Goal: Information Seeking & Learning: Learn about a topic

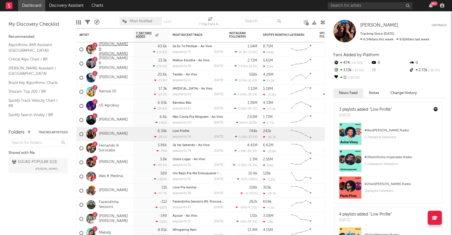
click at [104, 48] on link "[PERSON_NAME] & [PERSON_NAME]" at bounding box center [114, 49] width 31 height 14
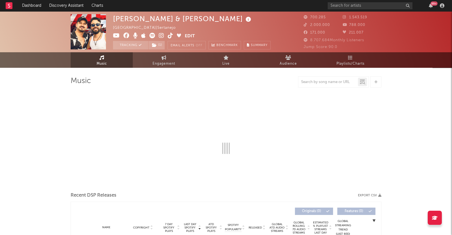
select select "6m"
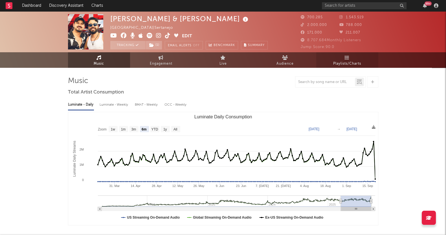
click at [354, 58] on link "Playlists/Charts" at bounding box center [348, 60] width 62 height 16
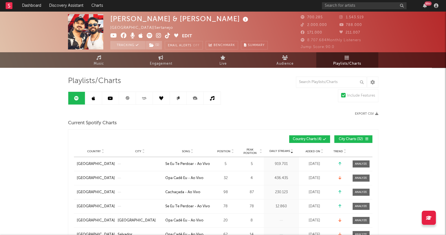
click at [89, 99] on link at bounding box center [93, 98] width 17 height 13
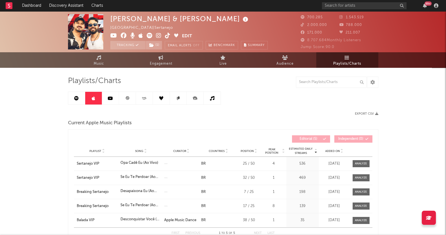
click at [75, 98] on icon at bounding box center [76, 98] width 5 height 5
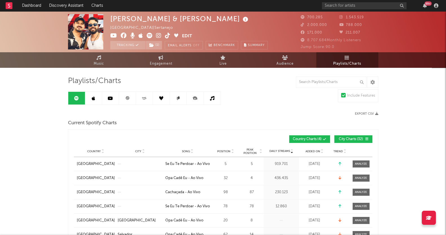
click at [99, 95] on link at bounding box center [93, 98] width 17 height 13
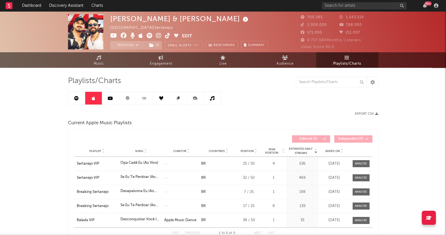
click at [333, 147] on div "Playlist Song Curator Genre Countries Country Chart Type Position Peak Position…" at bounding box center [223, 150] width 299 height 11
click at [333, 148] on div "Playlist Song Curator Genre Countries Country Chart Type Position Peak Position…" at bounding box center [223, 150] width 299 height 11
click at [333, 152] on span "Added On" at bounding box center [333, 150] width 15 height 3
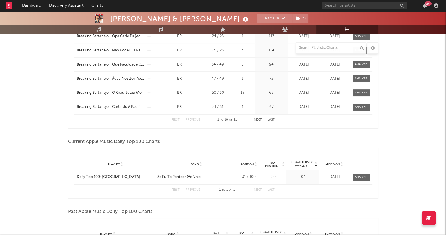
scroll to position [318, 0]
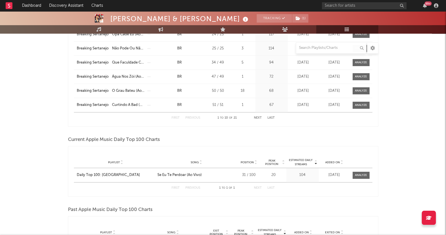
click at [0, 158] on div "[PERSON_NAME] & [PERSON_NAME] Tracking ( 1 ) [GEOGRAPHIC_DATA] | Sertanejo Edit…" at bounding box center [223, 187] width 446 height 986
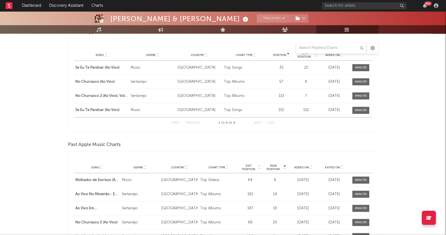
scroll to position [494, 0]
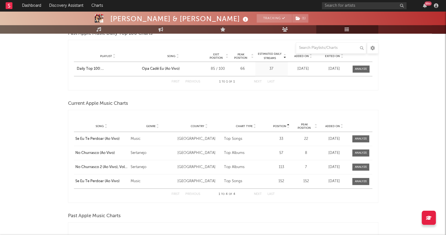
click at [4, 182] on div "[PERSON_NAME] & [PERSON_NAME] Tracking ( 1 ) [GEOGRAPHIC_DATA] | Sertanejo Edit…" at bounding box center [223, 10] width 446 height 986
click at [44, 165] on div "[PERSON_NAME] & [PERSON_NAME] Tracking ( 1 ) [GEOGRAPHIC_DATA] | Sertanejo Edit…" at bounding box center [223, 10] width 446 height 986
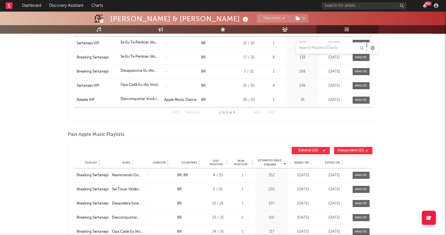
scroll to position [21, 0]
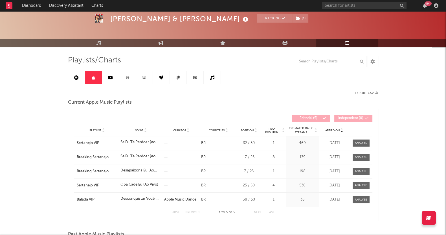
click at [105, 81] on link at bounding box center [110, 77] width 17 height 13
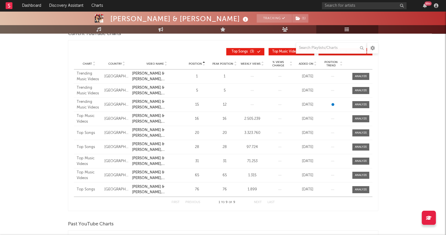
scroll to position [77, 0]
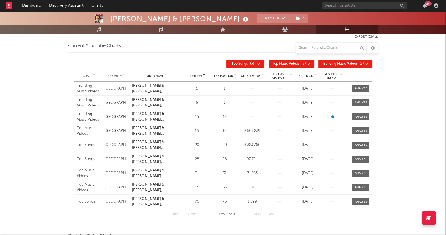
click at [20, 166] on div "[PERSON_NAME] & [PERSON_NAME] Tracking ( 1 ) [GEOGRAPHIC_DATA] | Sertanejo Edit…" at bounding box center [223, 190] width 446 height 513
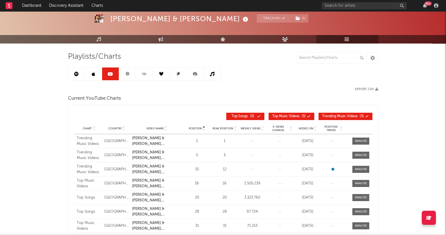
scroll to position [0, 0]
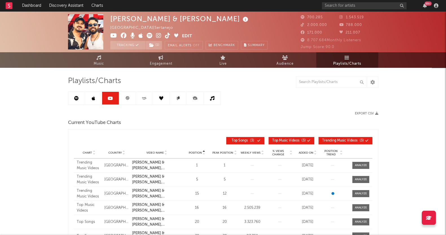
click at [124, 98] on link at bounding box center [127, 98] width 17 height 13
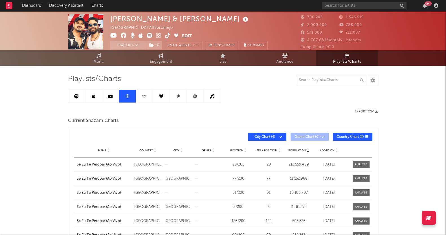
scroll to position [35, 0]
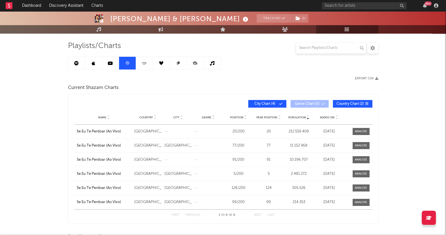
click at [32, 174] on div "[PERSON_NAME] & [PERSON_NAME] Tracking ( 1 ) [GEOGRAPHIC_DATA] | Sertanejo Edit…" at bounding box center [223, 219] width 446 height 487
click at [148, 62] on link at bounding box center [144, 63] width 17 height 13
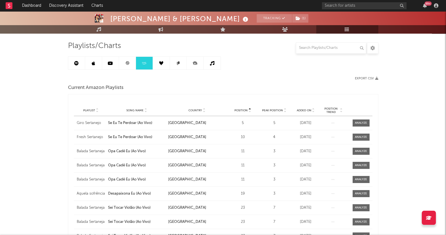
click at [306, 109] on span "Added On" at bounding box center [304, 110] width 15 height 3
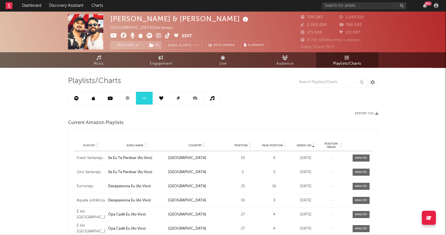
click at [154, 97] on link at bounding box center [161, 98] width 17 height 13
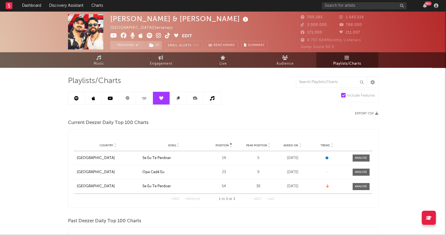
click at [0, 164] on div "[PERSON_NAME] & [PERSON_NAME] [GEOGRAPHIC_DATA] | Sertanejo Edit Tracking ( 1 )…" at bounding box center [223, 225] width 446 height 428
click at [182, 99] on link at bounding box center [178, 98] width 17 height 13
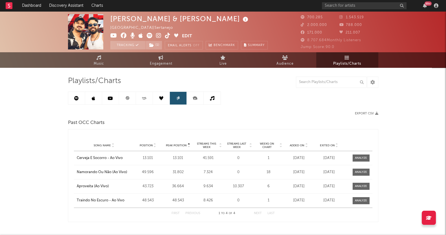
click at [194, 101] on icon at bounding box center [195, 98] width 13 height 13
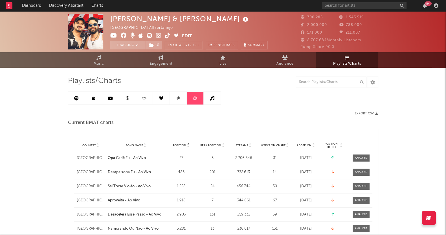
click at [212, 99] on icon at bounding box center [212, 98] width 5 height 5
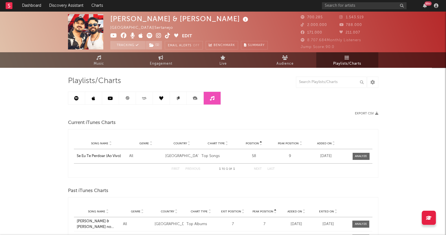
click at [1, 152] on div "[PERSON_NAME] & [PERSON_NAME] [GEOGRAPHIC_DATA] | Sertanejo Edit Tracking ( 1 )…" at bounding box center [223, 208] width 446 height 395
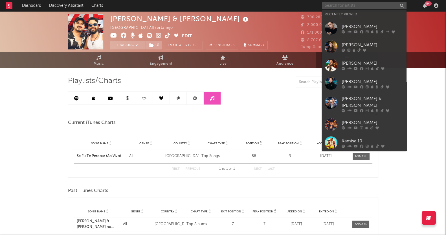
click at [358, 4] on input "text" at bounding box center [364, 5] width 85 height 7
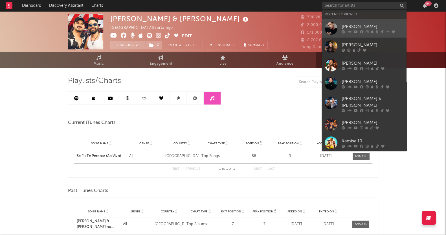
click at [371, 32] on div at bounding box center [373, 31] width 62 height 3
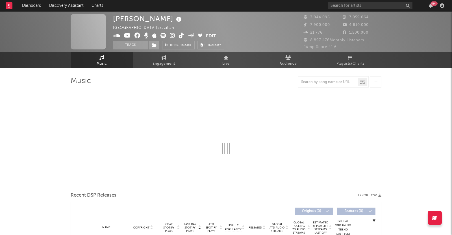
select select "6m"
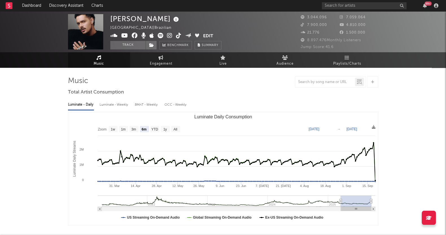
select select "6m"
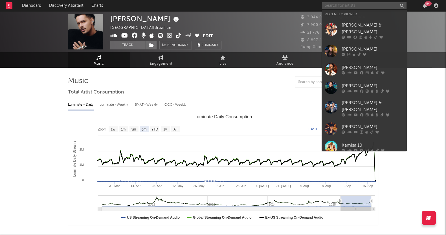
click at [335, 5] on input "text" at bounding box center [364, 5] width 85 height 7
drag, startPoint x: 345, startPoint y: 24, endPoint x: 1, endPoint y: 78, distance: 347.6
click at [345, 24] on div "[PERSON_NAME] & [PERSON_NAME]" at bounding box center [373, 29] width 62 height 14
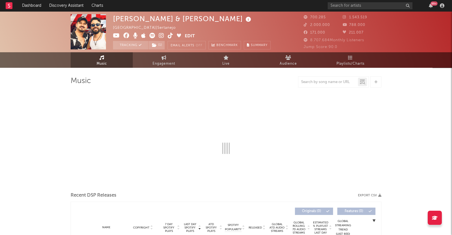
select select "6m"
